Goal: Ask a question: Seek information or help from site administrators or community

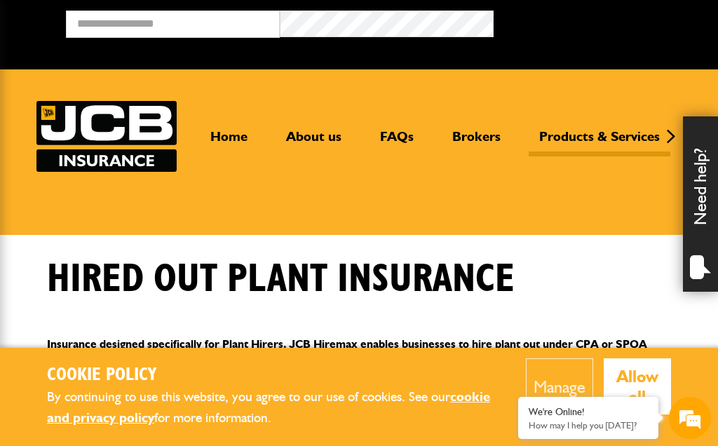
click at [571, 394] on button "Manage" at bounding box center [559, 386] width 67 height 56
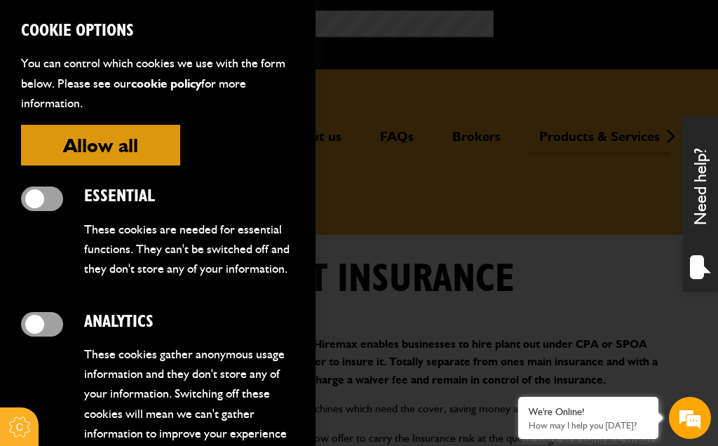
click at [82, 155] on button "Allow all" at bounding box center [100, 145] width 159 height 41
click at [85, 162] on button "Allow all" at bounding box center [100, 145] width 159 height 41
click at [86, 156] on button "Allow all" at bounding box center [100, 145] width 159 height 41
click at [87, 155] on button "Allow all" at bounding box center [100, 145] width 159 height 41
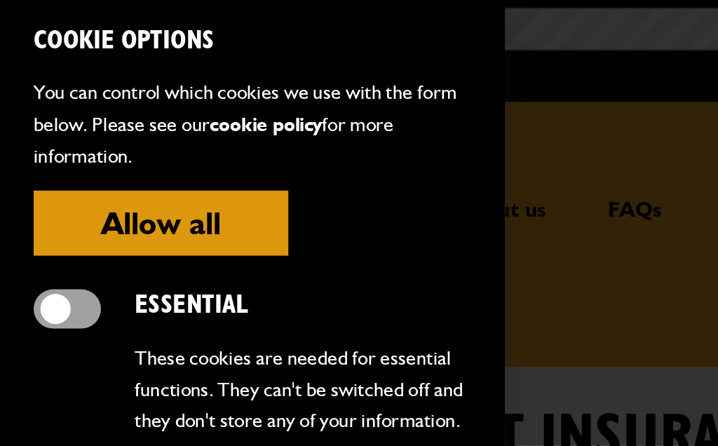
click at [57, 98] on p "You can control which cookies we use with the form below. Please see our cookie…" at bounding box center [157, 82] width 273 height 59
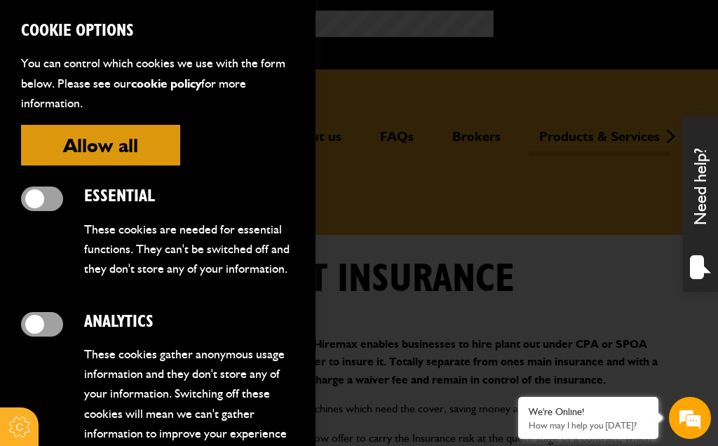
click at [83, 156] on button "Allow all" at bounding box center [100, 145] width 159 height 41
click at [116, 156] on button "Allow all" at bounding box center [100, 145] width 159 height 41
click at [123, 149] on button "Allow all" at bounding box center [100, 145] width 159 height 41
click at [110, 164] on button "Allow all" at bounding box center [100, 145] width 159 height 41
click at [115, 163] on button "Allow all" at bounding box center [100, 145] width 159 height 41
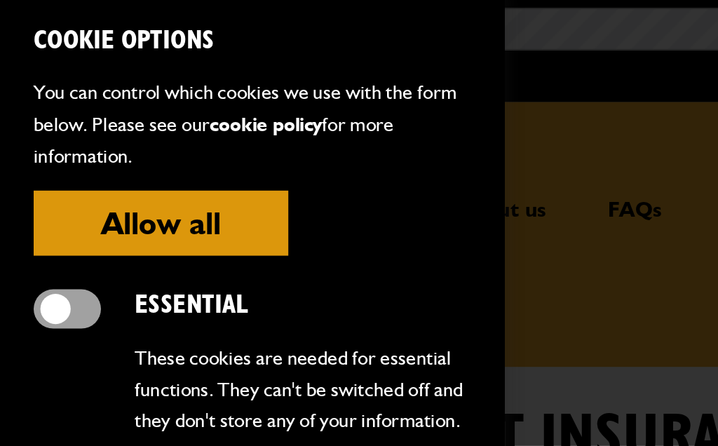
click at [32, 140] on button "Allow all" at bounding box center [100, 145] width 159 height 41
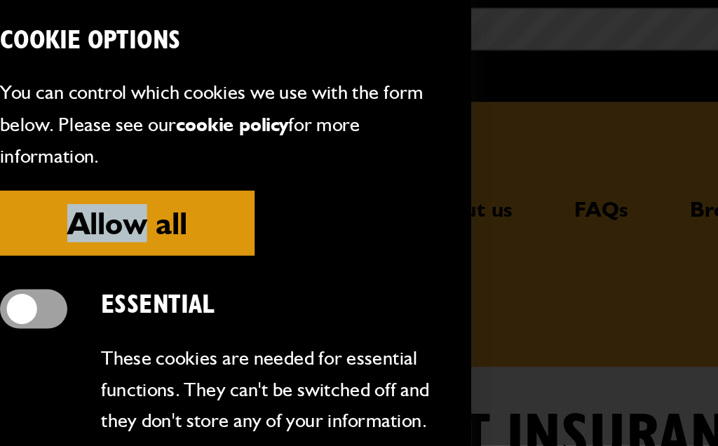
click at [40, 144] on button "Allow all" at bounding box center [100, 145] width 159 height 41
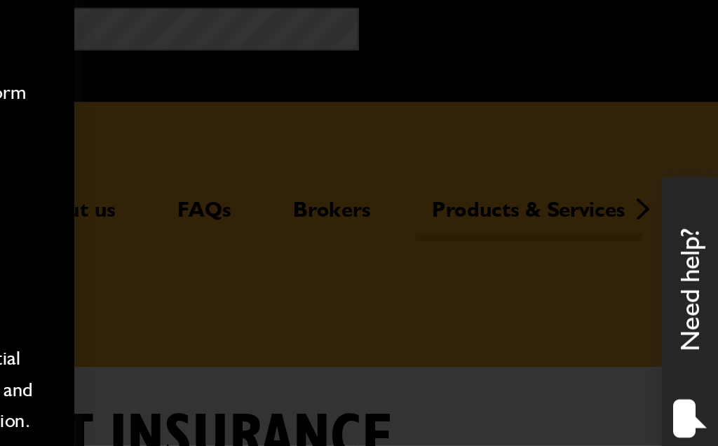
click at [158, 210] on div at bounding box center [359, 223] width 718 height 446
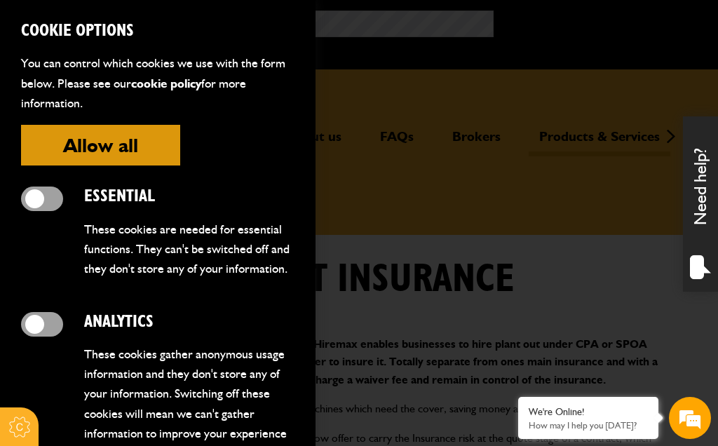
click at [609, 430] on p "How may I help you [DATE]?" at bounding box center [588, 425] width 119 height 11
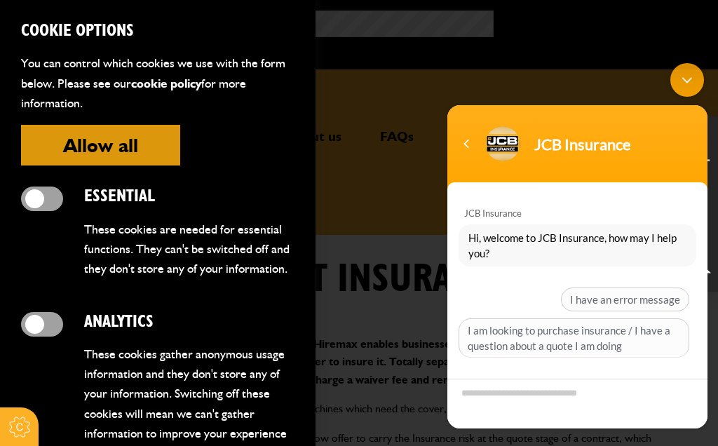
scroll to position [179, 0]
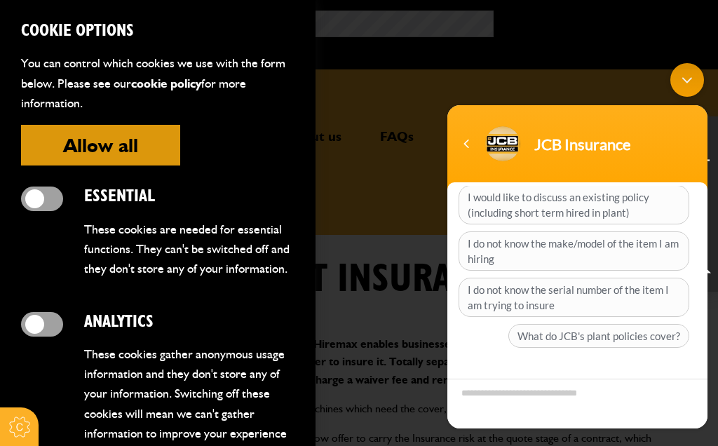
click at [530, 339] on span "What do JCB's plant policies cover?" at bounding box center [598, 336] width 181 height 24
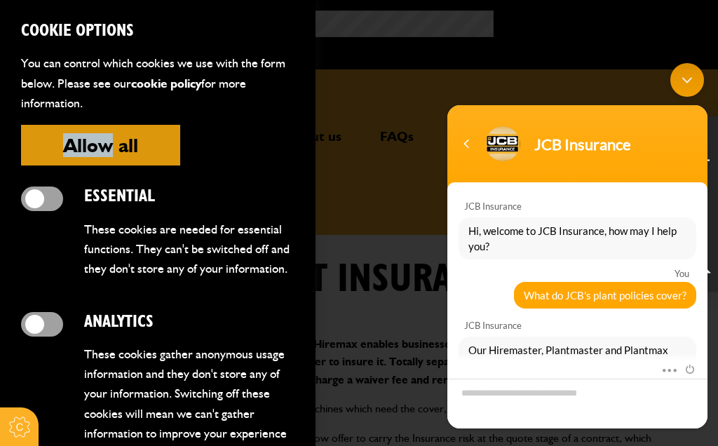
scroll to position [204, 0]
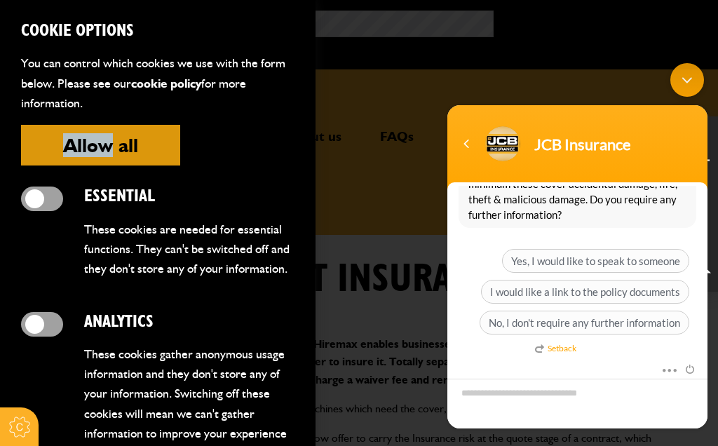
click at [228, 145] on form "Cookie Options You can control which cookies we use with the form below. Please…" at bounding box center [158, 223] width 316 height 446
click at [225, 148] on form "Cookie Options You can control which cookies we use with the form below. Please…" at bounding box center [158, 223] width 316 height 446
click at [182, 175] on form "Cookie Options You can control which cookies we use with the form below. Please…" at bounding box center [158, 223] width 316 height 446
click at [116, 149] on button "Allow all" at bounding box center [100, 145] width 159 height 41
click at [91, 132] on button "Allow all" at bounding box center [100, 145] width 159 height 41
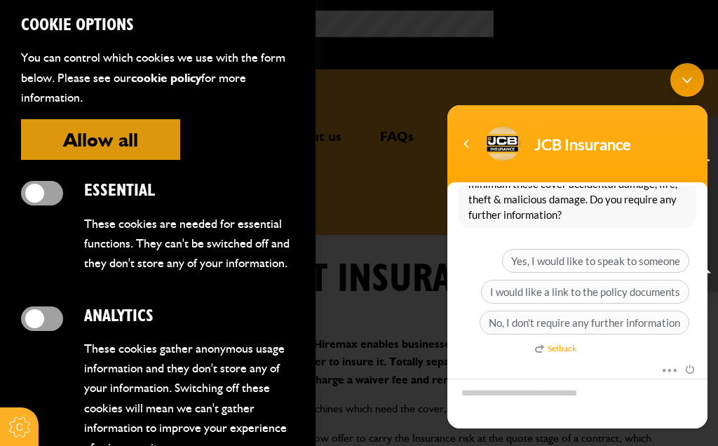
scroll to position [16, 0]
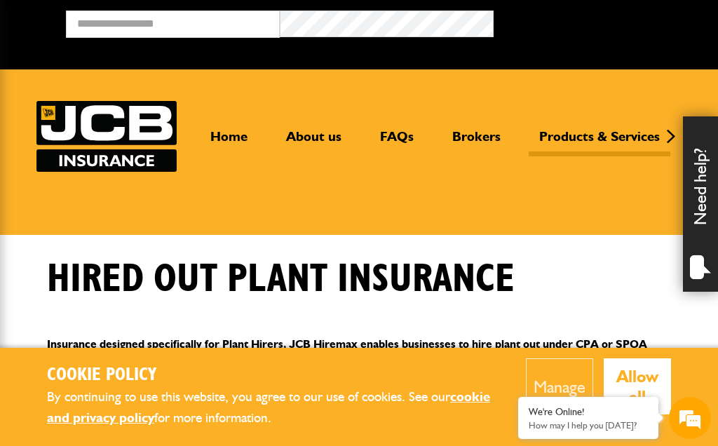
click at [612, 389] on button "Allow all" at bounding box center [638, 386] width 68 height 56
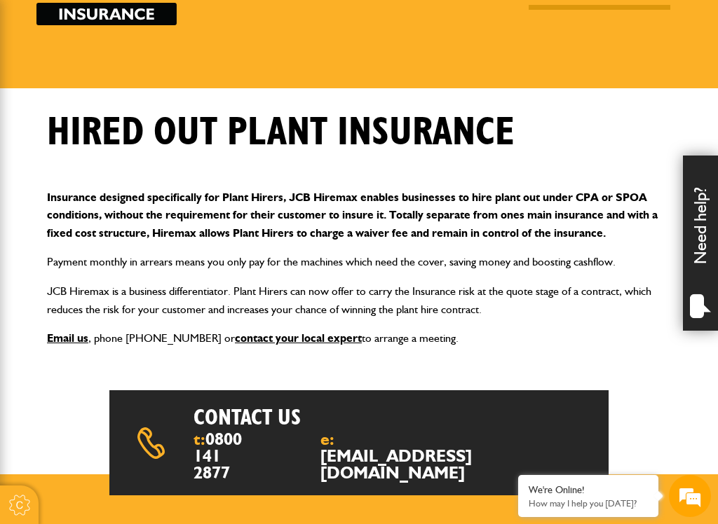
scroll to position [126, 0]
click at [217, 445] on link "0800 141 2877" at bounding box center [218, 456] width 48 height 54
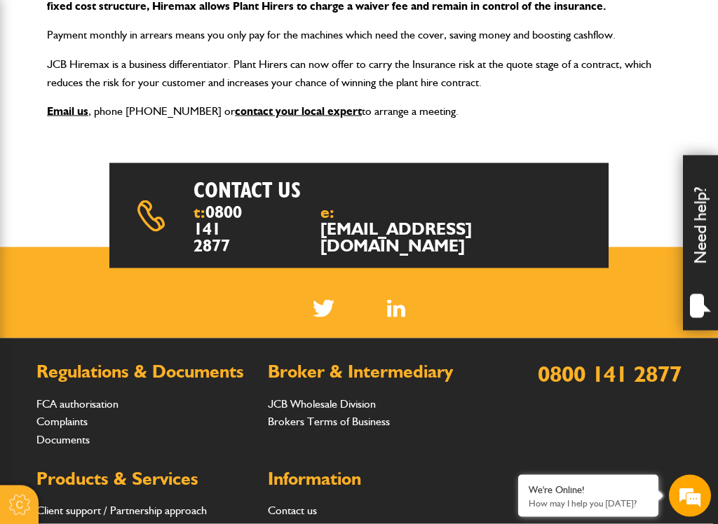
scroll to position [374, 0]
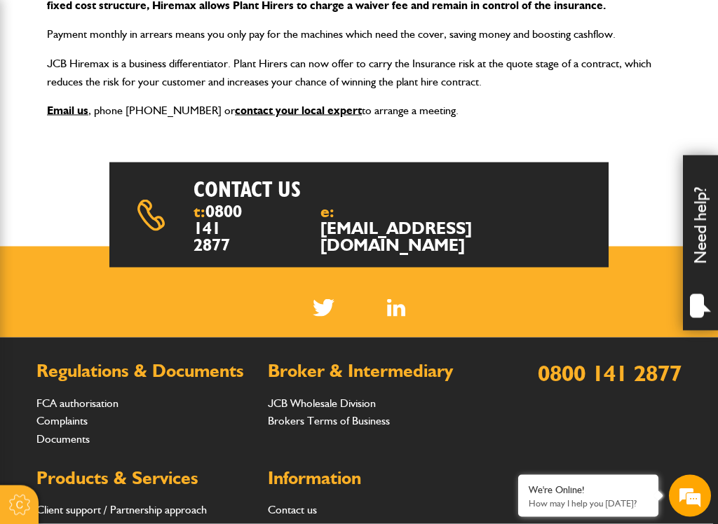
click at [211, 235] on link "0800 141 2877" at bounding box center [218, 228] width 48 height 54
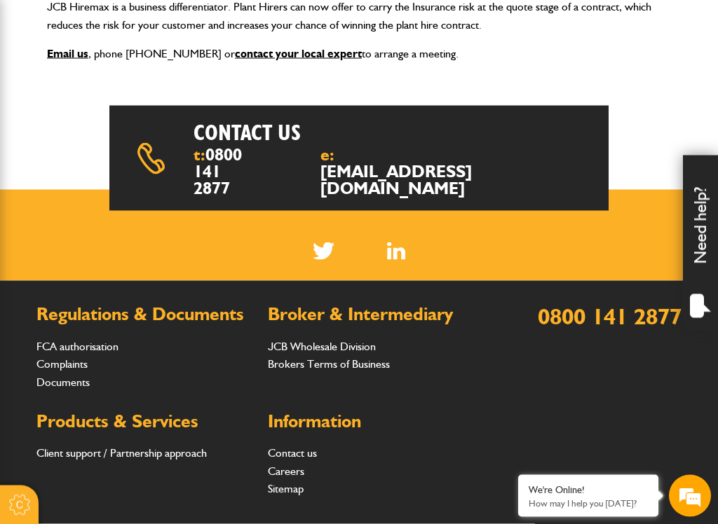
scroll to position [435, 0]
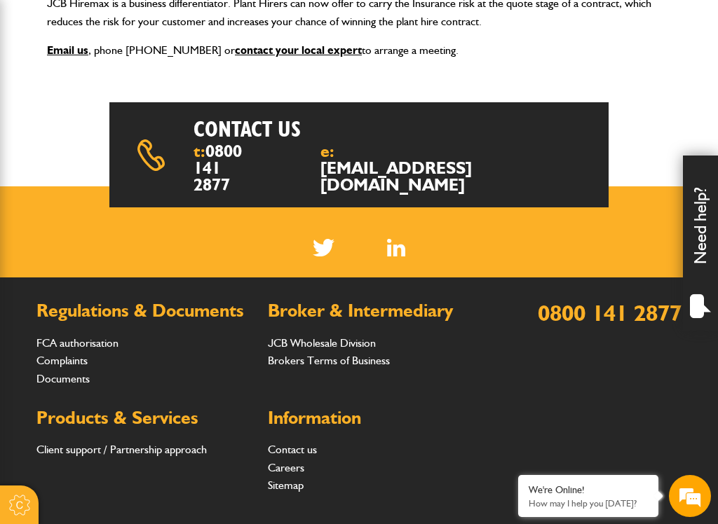
click at [550, 323] on link "0800 141 2877" at bounding box center [610, 312] width 144 height 27
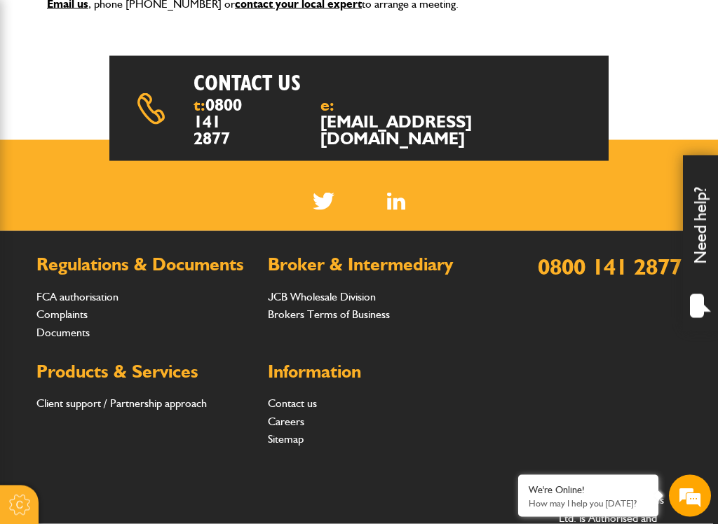
scroll to position [485, 0]
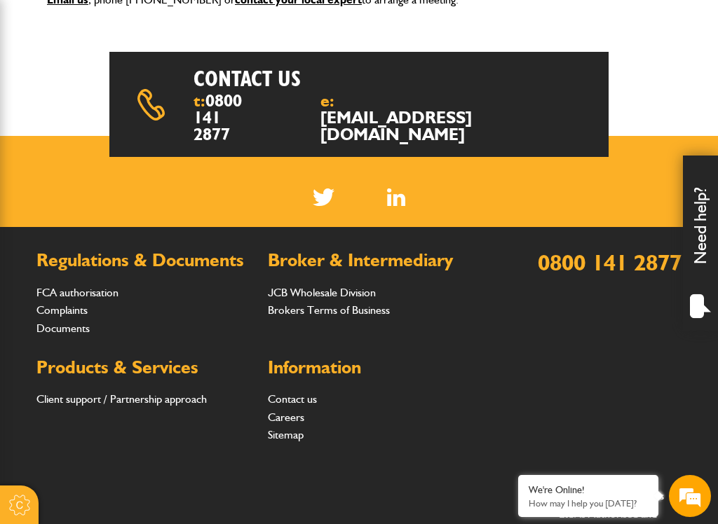
click at [677, 445] on em at bounding box center [690, 496] width 38 height 38
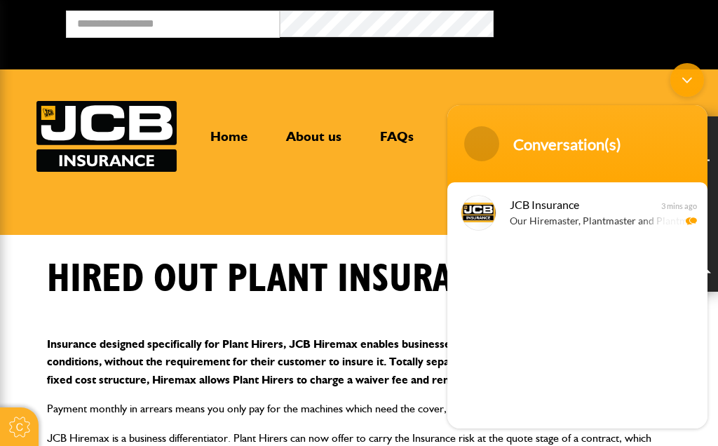
scroll to position [0, 0]
click at [495, 148] on span at bounding box center [481, 143] width 35 height 35
click at [536, 224] on p "Our Hiremaster, Plantmaster and Plantmax policies all provide 'All Risks' cover…" at bounding box center [598, 222] width 177 height 16
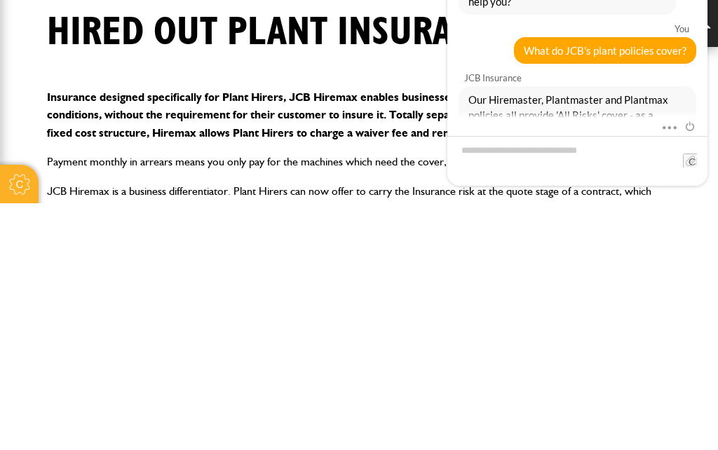
click at [550, 196] on span "Yes, I would like to speak to someone" at bounding box center [595, 208] width 187 height 24
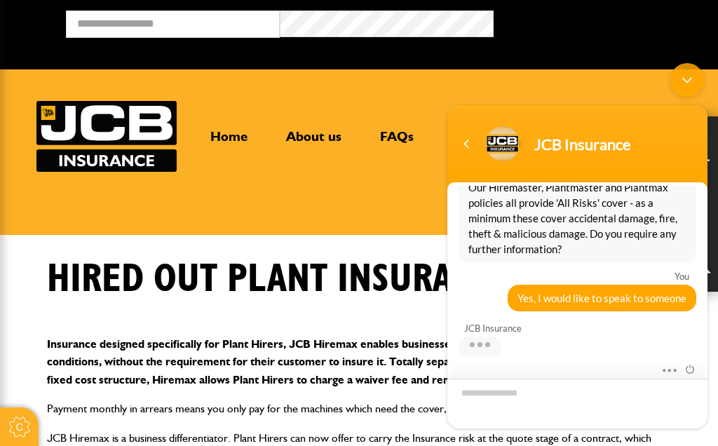
scroll to position [160, 0]
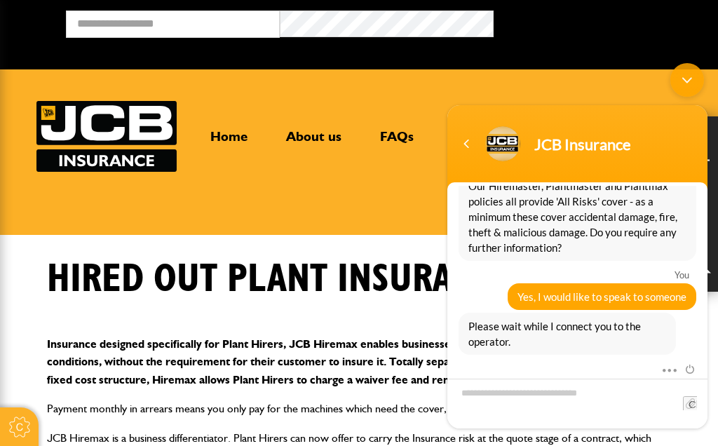
click at [543, 308] on div "Yes, I would like to speak to someone" at bounding box center [602, 296] width 189 height 27
click at [553, 306] on div "Yes, I would like to speak to someone" at bounding box center [602, 296] width 189 height 27
click at [560, 299] on span "Yes, I would like to speak to someone" at bounding box center [601, 296] width 169 height 15
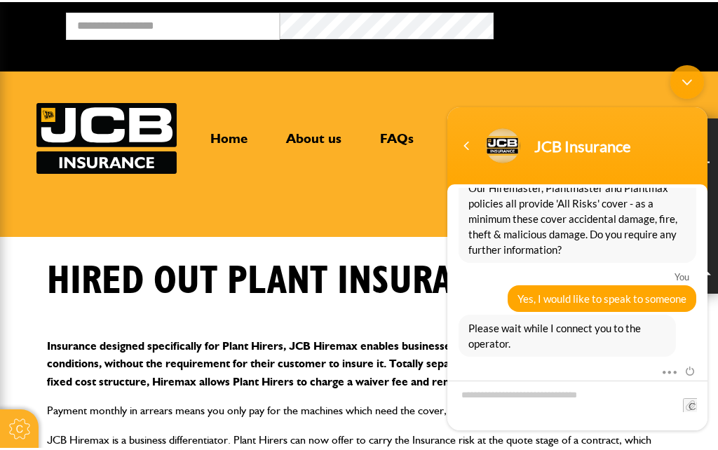
scroll to position [213, 0]
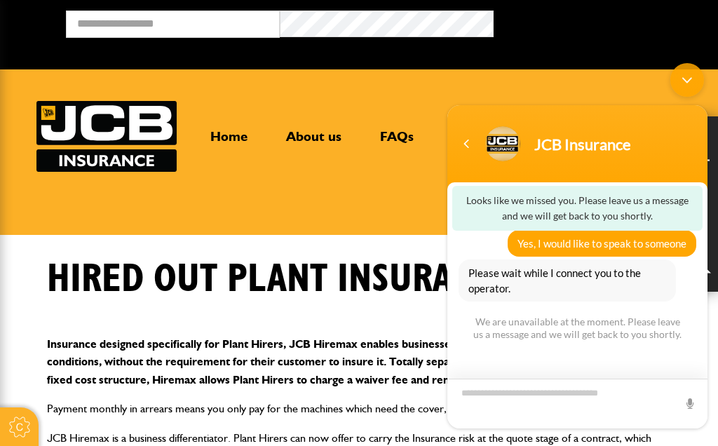
click at [537, 414] on textarea "Type your message and hit 'Enter'" at bounding box center [577, 404] width 260 height 50
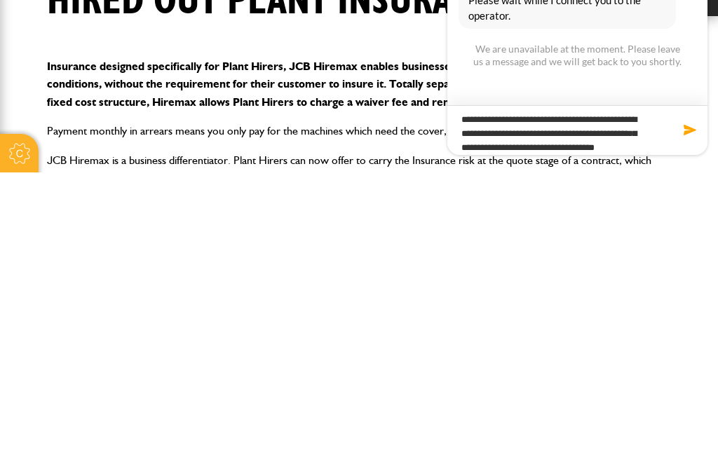
scroll to position [13, 0]
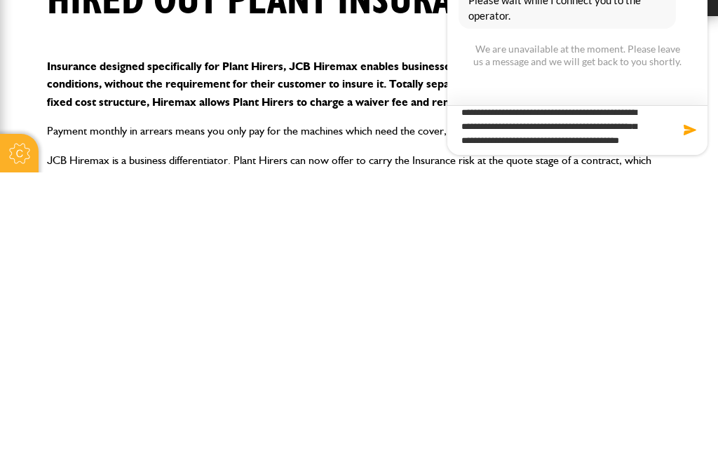
click at [684, 140] on textarea "**********" at bounding box center [577, 131] width 260 height 50
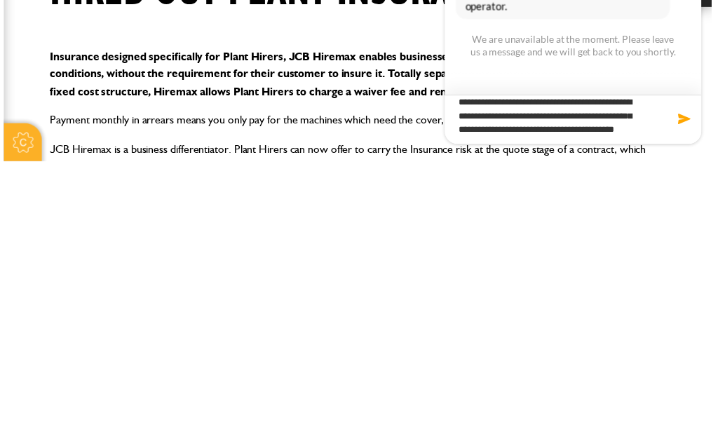
scroll to position [0, 0]
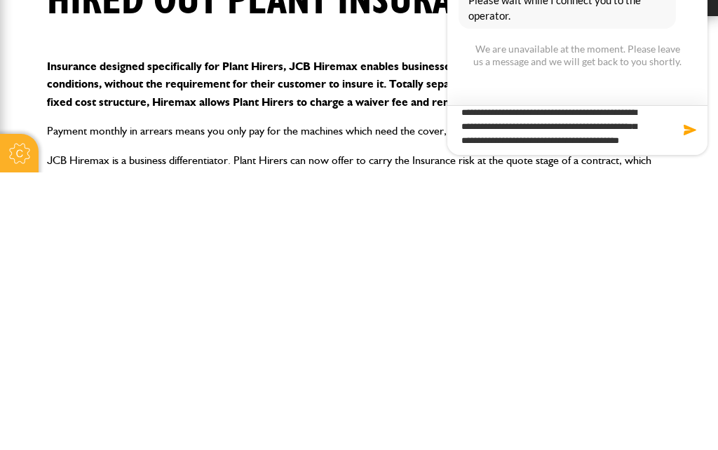
type textarea "**********"
click at [672, 135] on div at bounding box center [682, 130] width 43 height 14
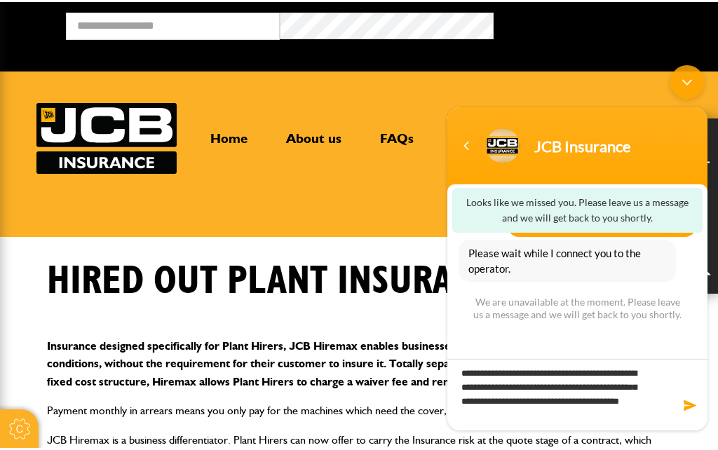
scroll to position [235, 0]
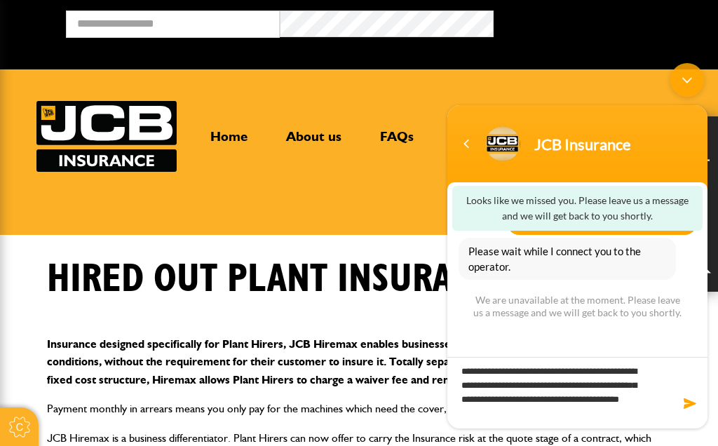
click at [467, 231] on div "Yes, I would like to speak to someone" at bounding box center [578, 221] width 238 height 27
click at [679, 395] on textarea "**********" at bounding box center [577, 393] width 260 height 72
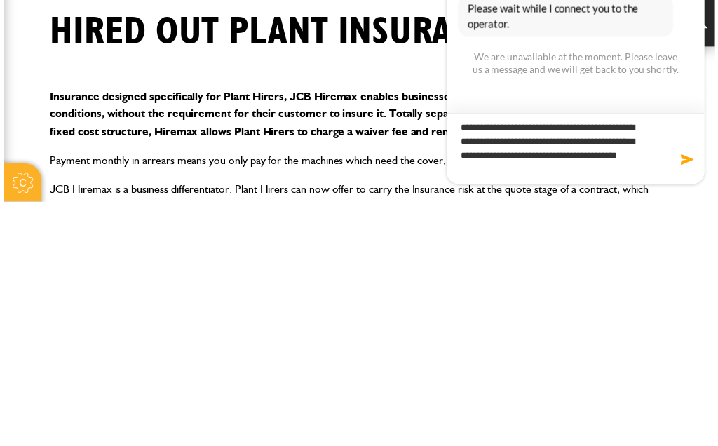
scroll to position [209, 0]
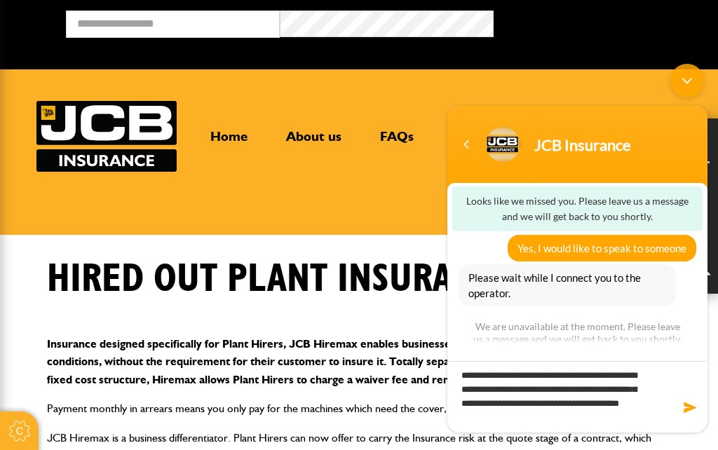
click at [442, 163] on body "**********" at bounding box center [577, 248] width 274 height 383
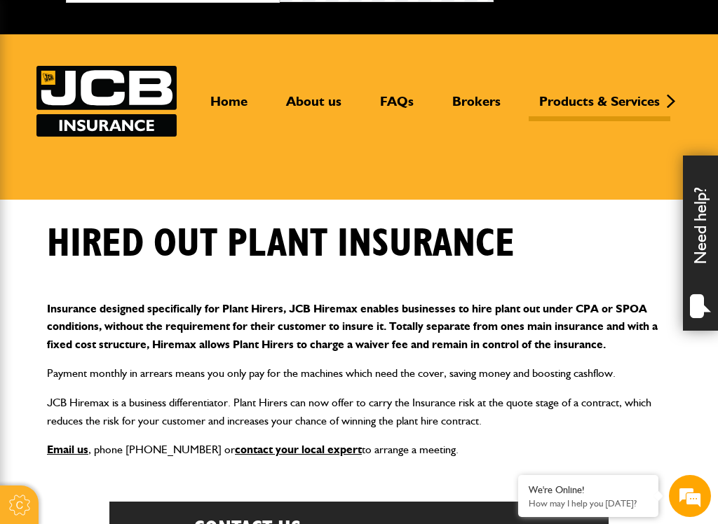
click at [82, 358] on div "Insurance designed specifically for Plant Hirers, JCB Hiremax enables businesse…" at bounding box center [358, 380] width 645 height 182
click at [93, 362] on div "Insurance designed specifically for Plant Hirers, JCB Hiremax enables businesse…" at bounding box center [358, 380] width 645 height 182
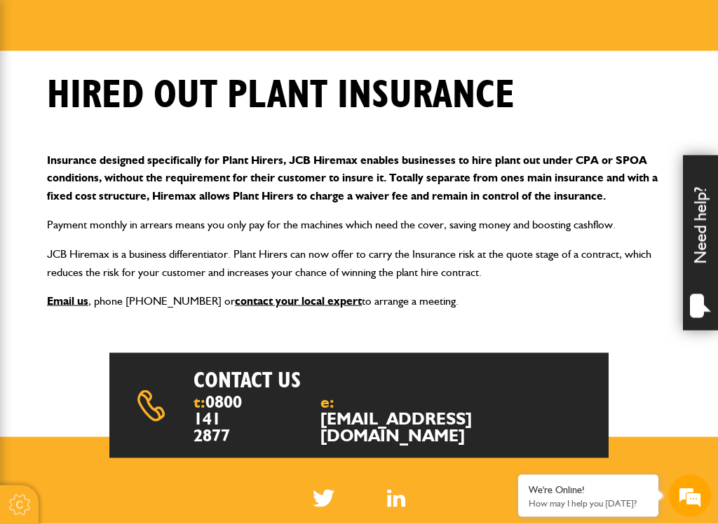
scroll to position [184, 0]
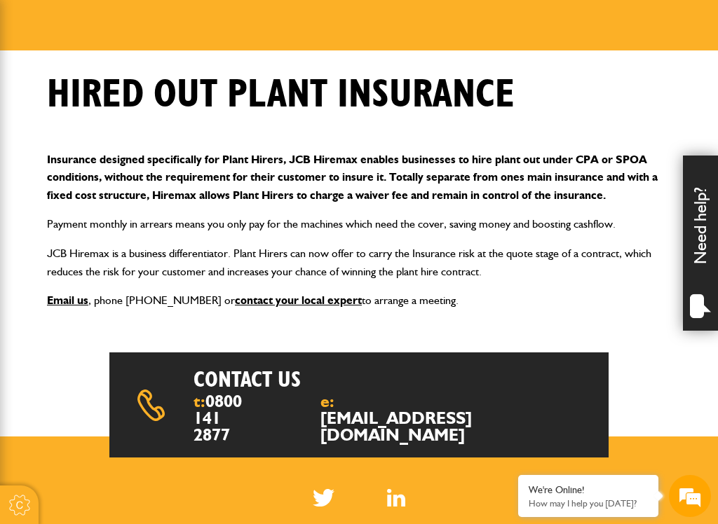
click at [555, 454] on div "We're Online! How may I help you today?" at bounding box center [588, 496] width 140 height 42
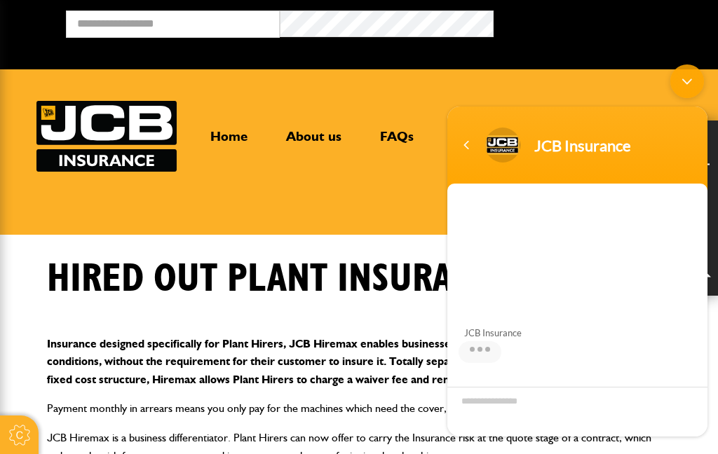
scroll to position [0, 0]
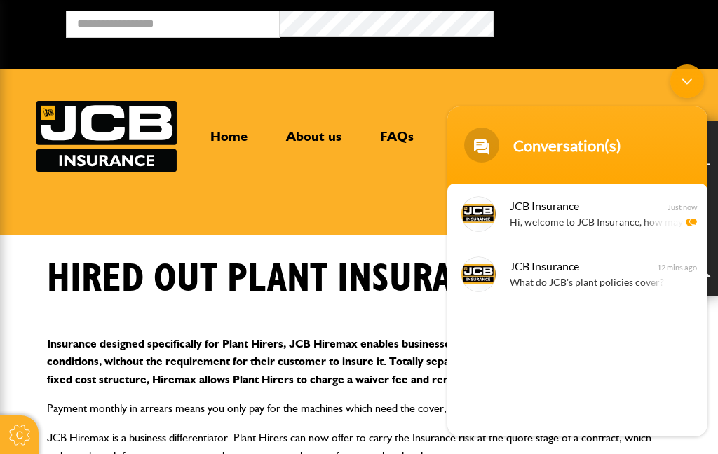
click at [501, 232] on div "JCB Insurance Hi, welcome to JCB Insurance, how may I help you? Just now" at bounding box center [577, 214] width 260 height 60
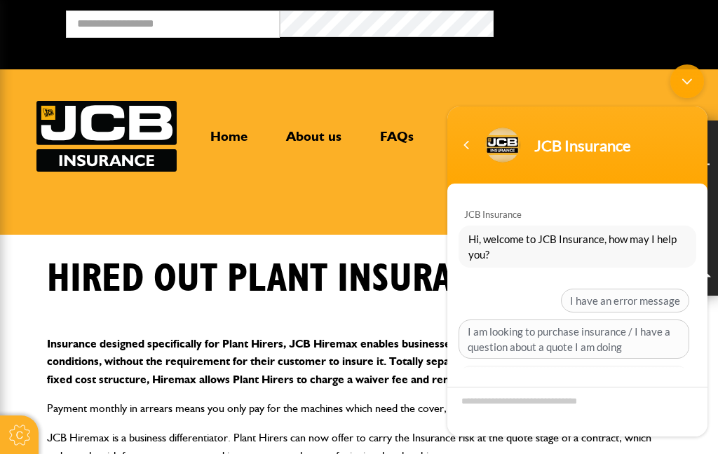
click at [531, 292] on div "I have an error message I am looking to purchase insurance / I have a question …" at bounding box center [578, 412] width 238 height 247
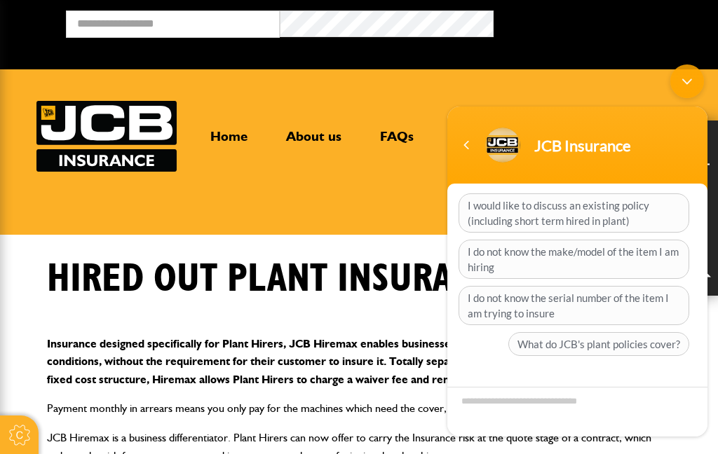
scroll to position [172, 0]
click at [557, 353] on span "What do JCB's plant policies cover?" at bounding box center [598, 344] width 181 height 24
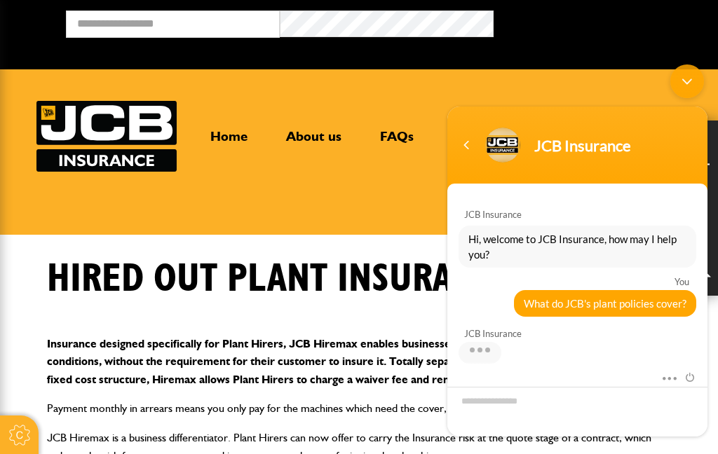
scroll to position [197, 0]
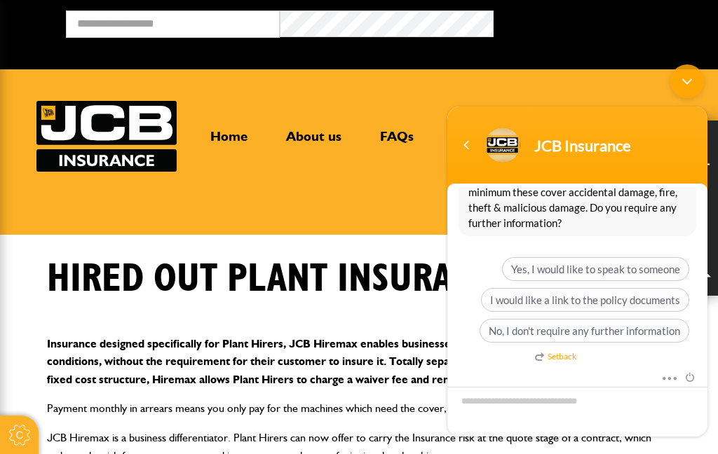
click at [600, 263] on span "Yes, I would like to speak to someone" at bounding box center [595, 269] width 187 height 24
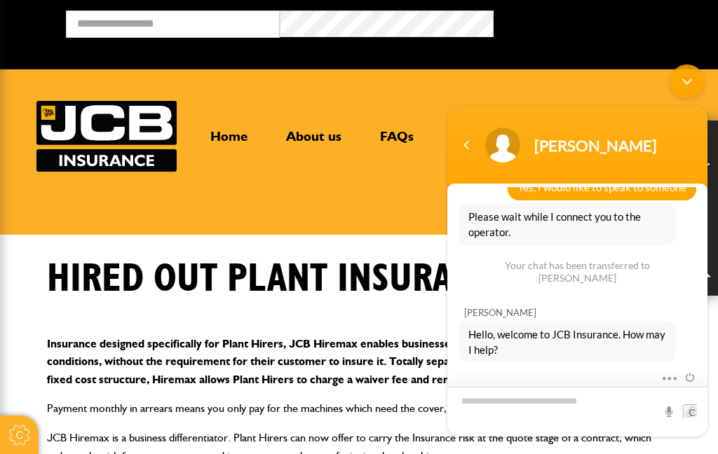
scroll to position [282, 0]
click at [492, 369] on div "Mute Send email" at bounding box center [577, 403] width 260 height 68
click at [491, 369] on div "Mute Send email" at bounding box center [577, 403] width 260 height 68
click at [524, 373] on div "Mute Send email" at bounding box center [577, 378] width 260 height 18
click at [515, 369] on div "Mute Send email" at bounding box center [577, 403] width 260 height 68
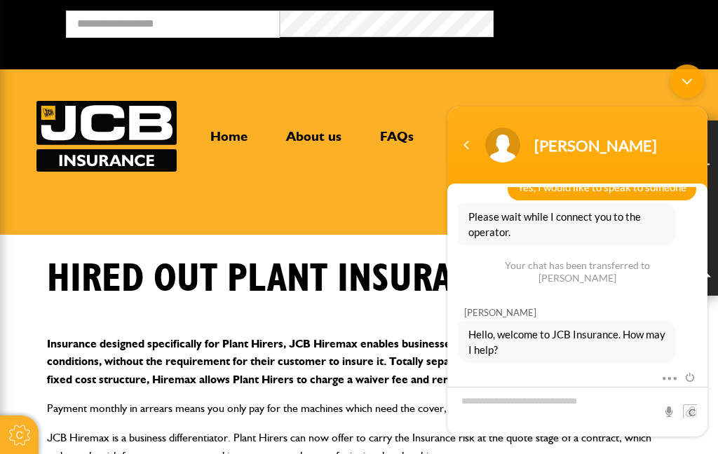
click at [510, 299] on div "Mitchell Thomason Hello, welcome to JCB Insurance. How may I help?" at bounding box center [577, 331] width 260 height 65
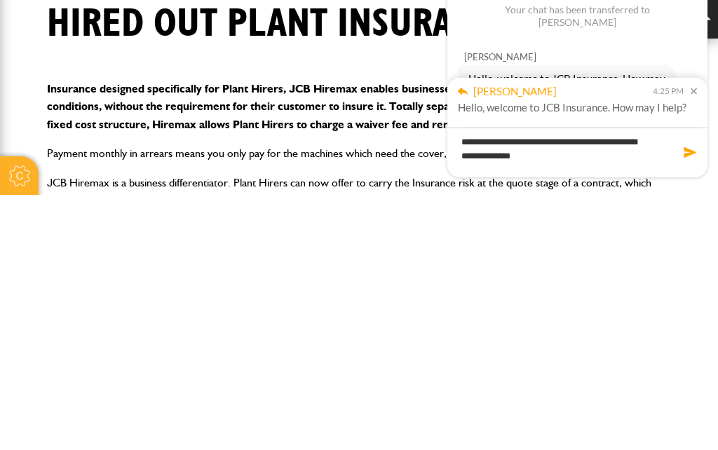
click at [691, 161] on textarea "**********" at bounding box center [577, 153] width 260 height 50
click at [676, 162] on textarea "**********" at bounding box center [577, 153] width 260 height 50
click at [681, 161] on textarea "**********" at bounding box center [577, 153] width 260 height 50
click at [410, 335] on p "Insurance designed specifically for Plant Hirers, JCB Hiremax enables businesse…" at bounding box center [359, 362] width 624 height 54
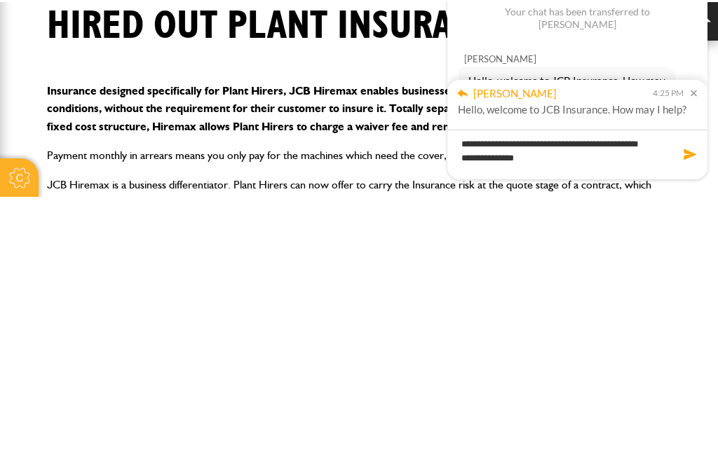
scroll to position [281, 0]
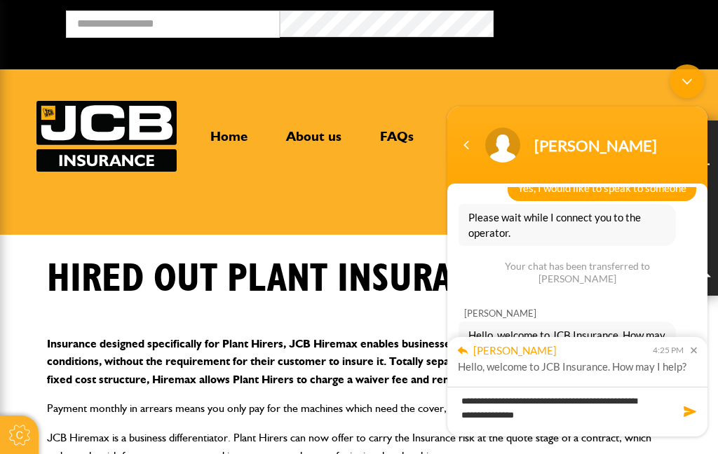
click at [412, 117] on div "Home About us FAQs Brokers Products & Services Construction insurance Car and c…" at bounding box center [358, 136] width 645 height 71
click at [678, 421] on textarea "**********" at bounding box center [577, 412] width 260 height 50
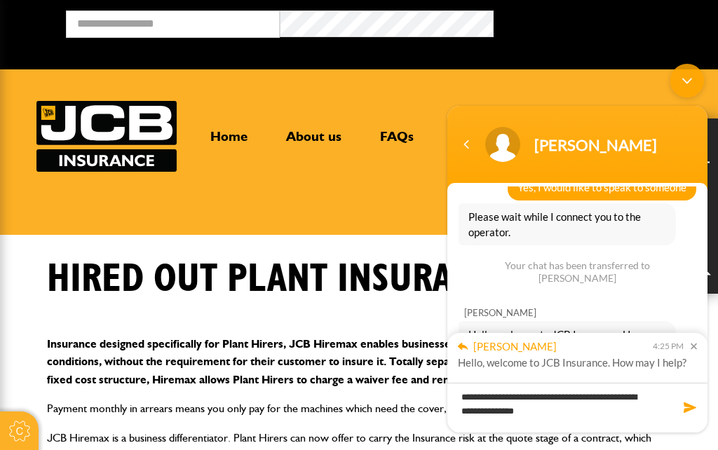
click at [659, 147] on div "[PERSON_NAME]" at bounding box center [615, 144] width 163 height 19
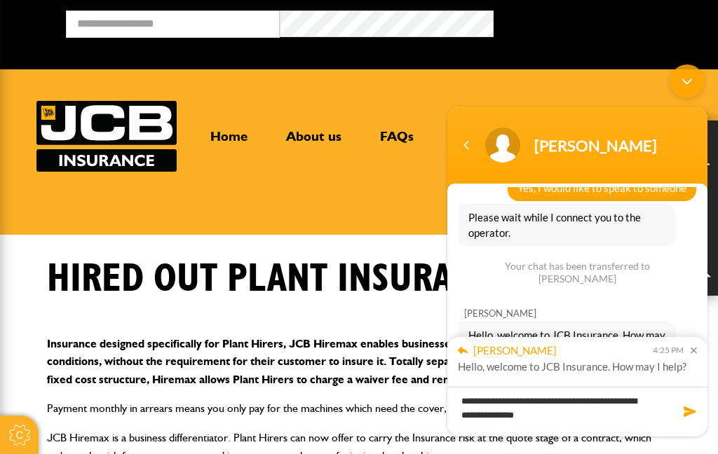
click at [508, 158] on span at bounding box center [502, 145] width 35 height 35
click at [516, 157] on span at bounding box center [502, 145] width 35 height 35
click at [529, 176] on header "[PERSON_NAME]" at bounding box center [577, 149] width 260 height 84
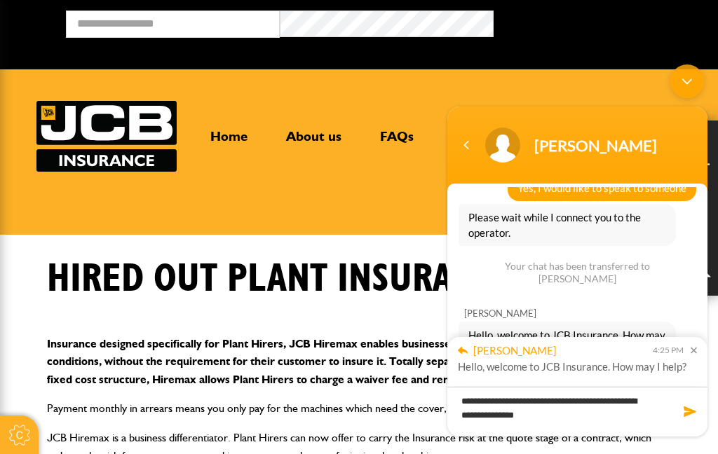
click at [698, 420] on textarea "**********" at bounding box center [577, 412] width 260 height 50
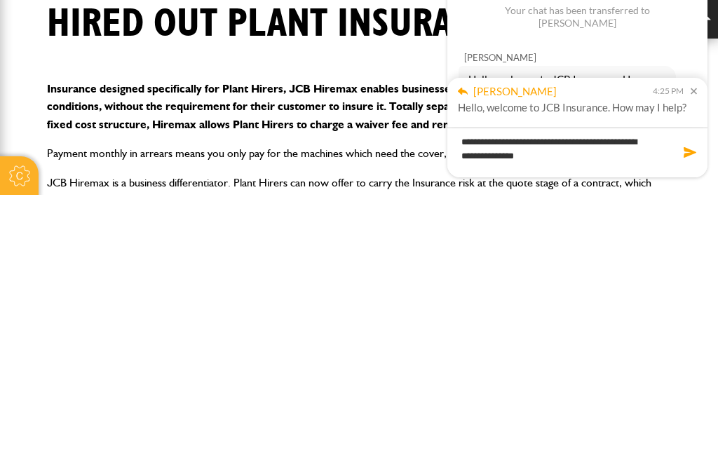
click at [679, 161] on textarea "**********" at bounding box center [577, 153] width 260 height 50
click at [685, 162] on textarea "**********" at bounding box center [577, 153] width 260 height 50
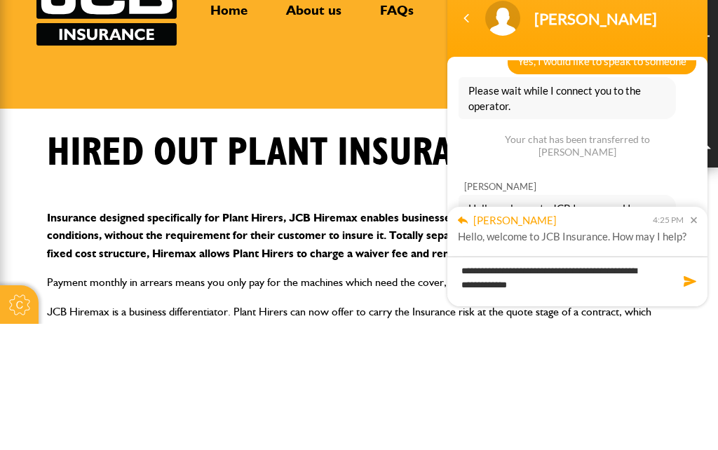
type textarea "**********"
click at [532, 74] on div "Yes, I would like to speak to someone" at bounding box center [602, 61] width 189 height 27
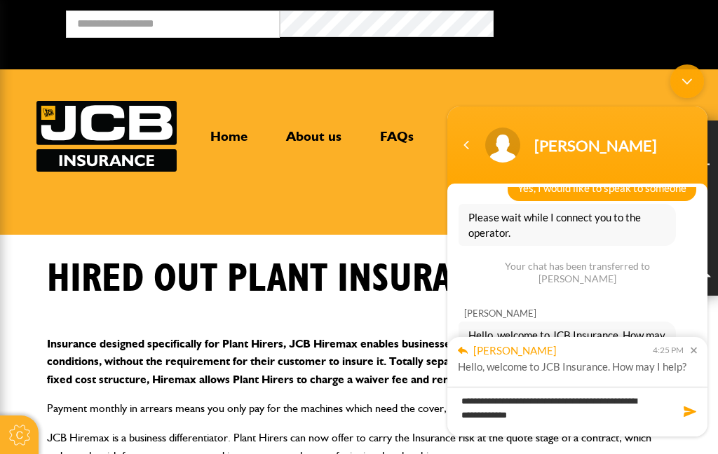
click at [536, 193] on span "Yes, I would like to speak to someone" at bounding box center [601, 187] width 169 height 15
click at [560, 207] on div "Please wait while I connect you to the operator." at bounding box center [567, 225] width 217 height 42
click at [257, 147] on link "Home" at bounding box center [229, 142] width 58 height 28
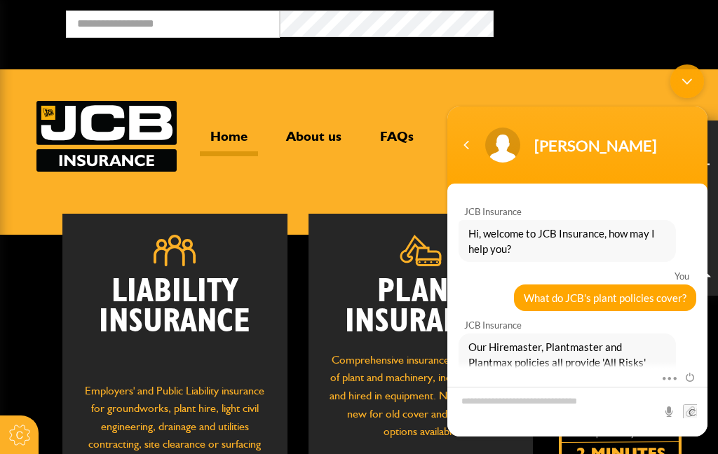
scroll to position [332, 0]
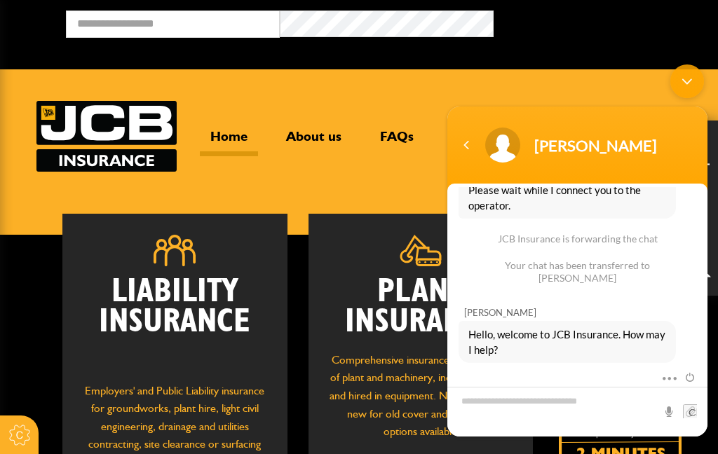
click at [406, 210] on header "Home About us FAQs Brokers Products & Services Construction insurance Car and c…" at bounding box center [359, 151] width 718 height 165
click at [442, 206] on body "[PERSON_NAME] JCB Insurance Hi, welcome to JCB Insurance, how may I help you? Y…" at bounding box center [577, 250] width 274 height 386
click at [527, 287] on div "JCB Insurance Hi, welcome to JCB Insurance, how may I help you? You What do JCB…" at bounding box center [577, 114] width 260 height 498
click at [511, 377] on div "Mute Send email" at bounding box center [577, 378] width 260 height 18
click at [515, 417] on textarea "Type your message and hit 'Enter'" at bounding box center [577, 412] width 260 height 50
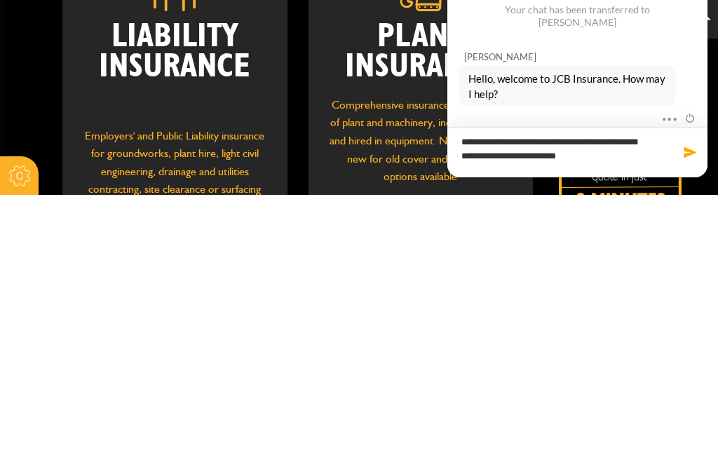
click at [685, 164] on textarea "**********" at bounding box center [577, 153] width 260 height 50
type textarea "**********"
click at [175, 382] on p "Employers' and Public Liability insurance for groundworks, plant hire, light ci…" at bounding box center [174, 442] width 182 height 121
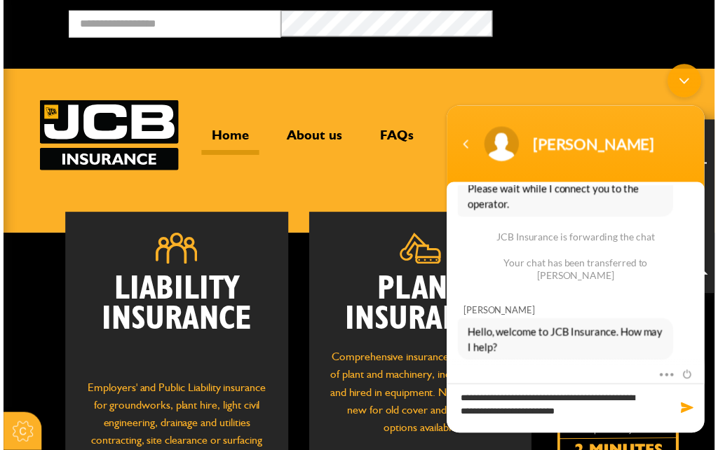
scroll to position [332, 0]
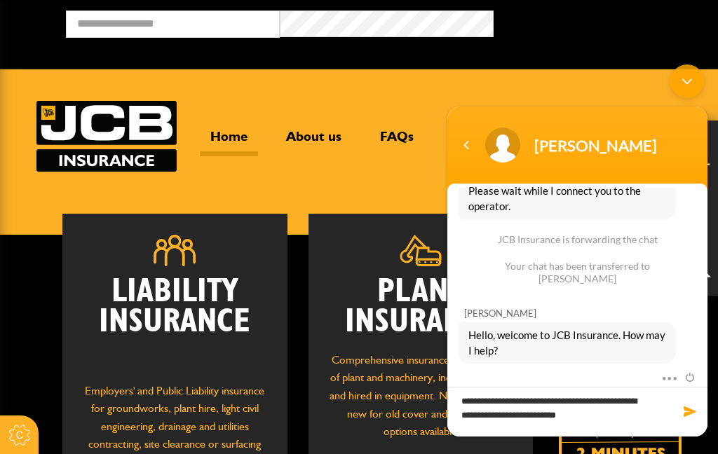
click at [222, 165] on div "Home About us FAQs Brokers Products & Services Construction insurance Car and c…" at bounding box center [358, 136] width 645 height 71
click at [357, 195] on header "Home About us FAQs Brokers Products & Services Construction insurance Car and c…" at bounding box center [359, 151] width 718 height 165
click at [361, 200] on header "Home About us FAQs Brokers Products & Services Construction insurance Car and c…" at bounding box center [359, 151] width 718 height 165
click at [354, 197] on header "Home About us FAQs Brokers Products & Services Construction insurance Car and c…" at bounding box center [359, 151] width 718 height 165
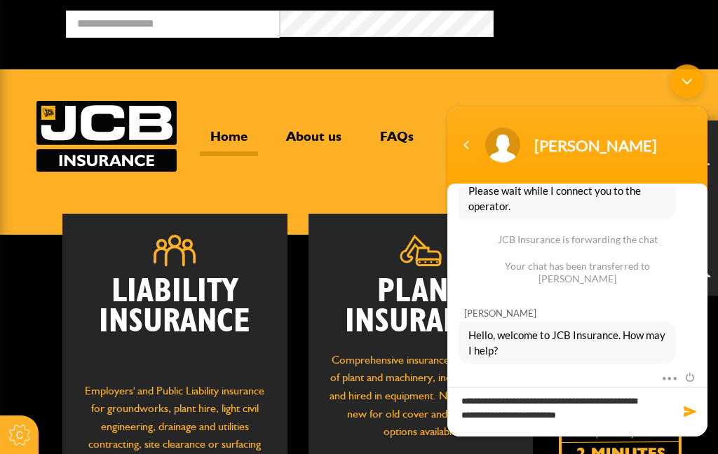
click at [354, 197] on header "Home About us FAQs Brokers Products & Services Construction insurance Car and c…" at bounding box center [359, 151] width 718 height 165
click at [422, 218] on div "Plant Insurance Comprehensive insurance for all makes of plant and machinery, i…" at bounding box center [420, 407] width 224 height 386
click at [412, 189] on header "Home About us FAQs Brokers Products & Services Construction insurance Car and c…" at bounding box center [359, 151] width 718 height 165
click at [666, 434] on textarea "**********" at bounding box center [577, 412] width 260 height 50
